Goal: Transaction & Acquisition: Book appointment/travel/reservation

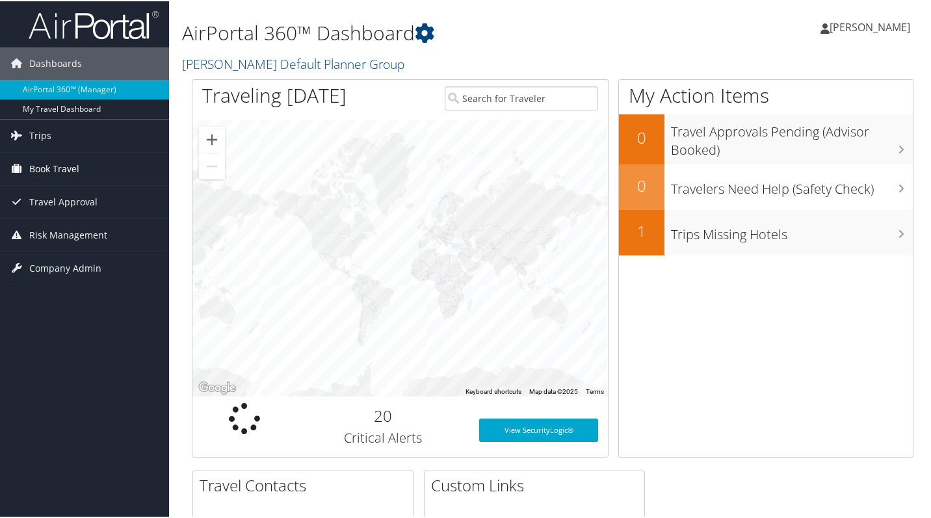
click at [66, 162] on span "Book Travel" at bounding box center [54, 167] width 50 height 32
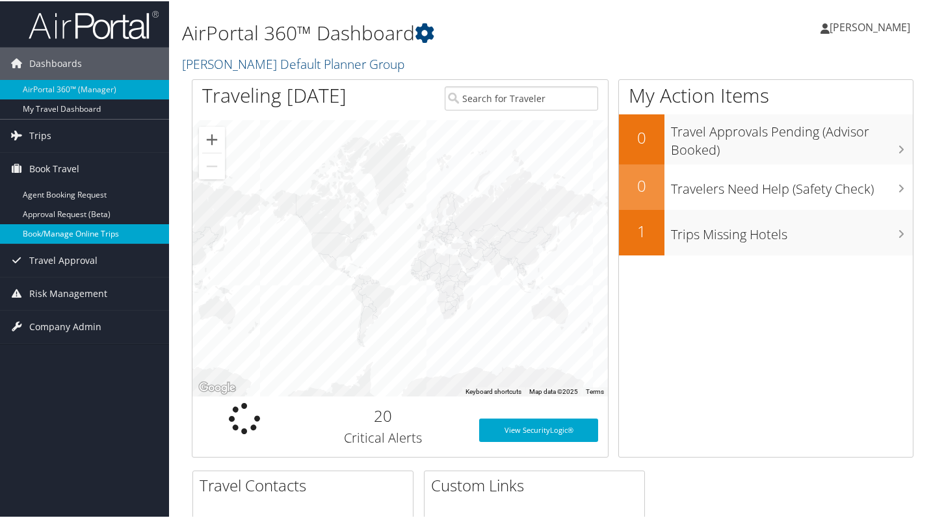
click at [118, 235] on link "Book/Manage Online Trips" at bounding box center [84, 232] width 169 height 19
click at [63, 233] on link "Book/Manage Online Trips" at bounding box center [84, 232] width 169 height 19
click at [73, 233] on link "Book/Manage Online Trips" at bounding box center [84, 232] width 169 height 19
